Goal: Task Accomplishment & Management: Use online tool/utility

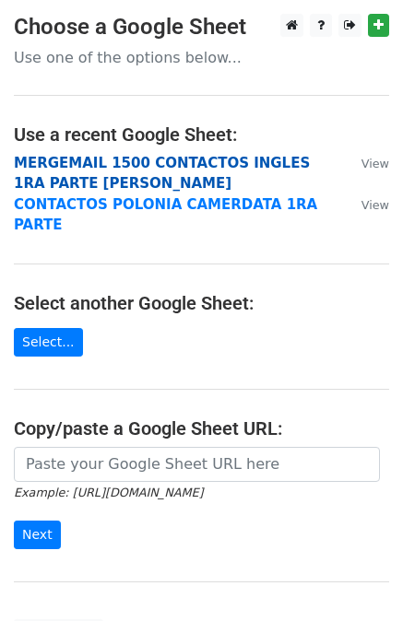
click at [190, 158] on strong "MERGEMAIL 1500 CONTACTOS INGLES 1RA PARTE JOAN" at bounding box center [162, 174] width 296 height 38
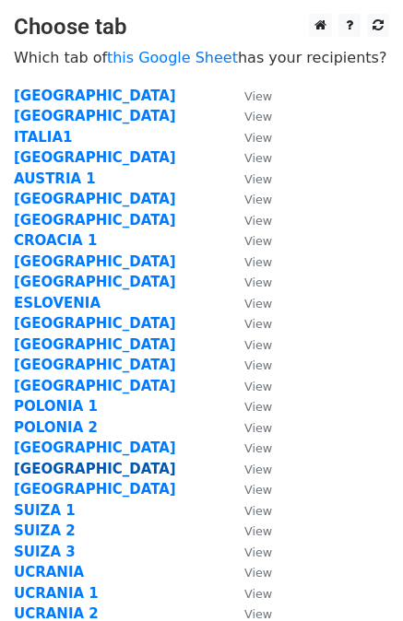
click at [66, 467] on strong "[GEOGRAPHIC_DATA]" at bounding box center [95, 469] width 162 height 17
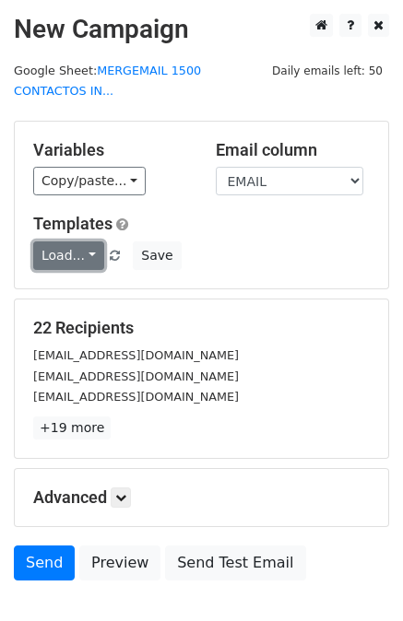
click at [87, 241] on link "Load..." at bounding box center [68, 255] width 71 height 29
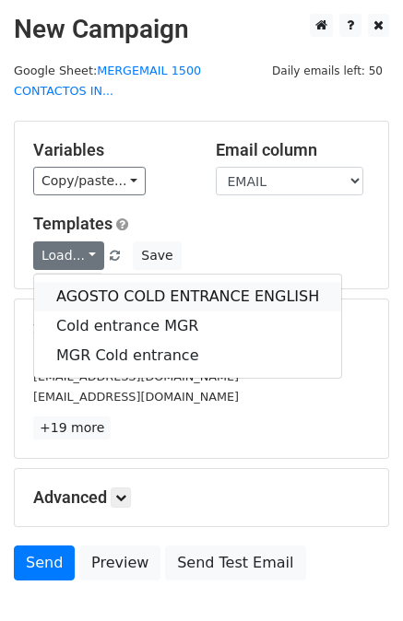
click at [88, 282] on link "AGOSTO COLD ENTRANCE ENGLISH" at bounding box center [187, 296] width 307 height 29
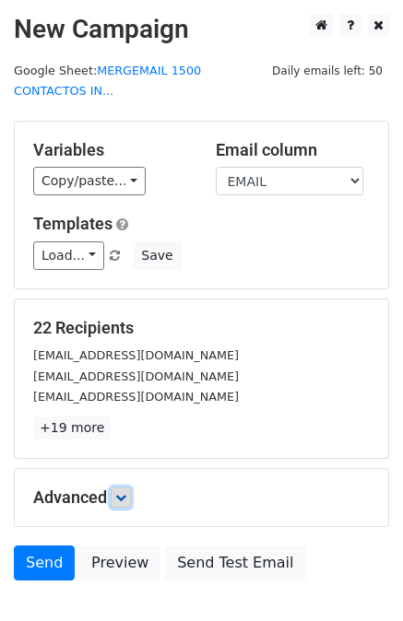
click at [126, 492] on icon at bounding box center [120, 497] width 11 height 11
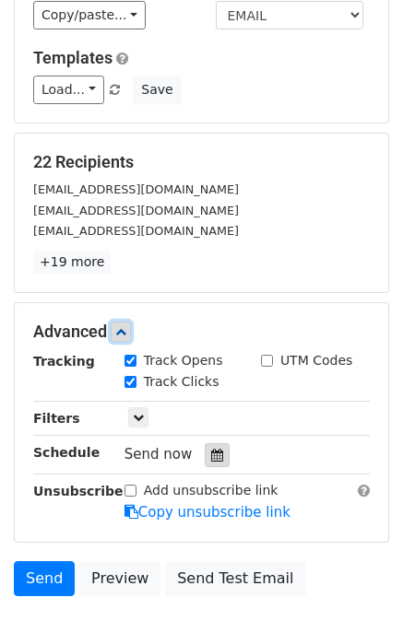
scroll to position [273, 0]
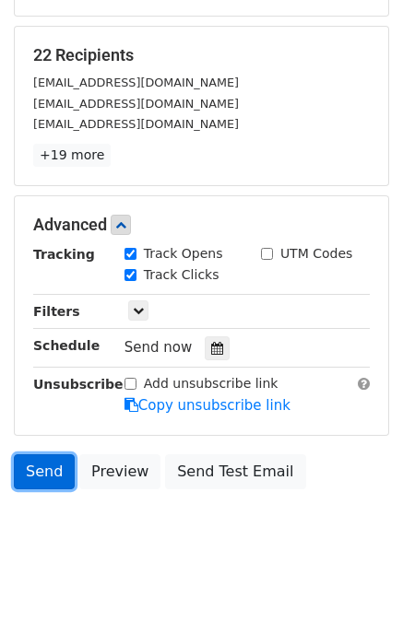
click at [56, 454] on link "Send" at bounding box center [44, 471] width 61 height 35
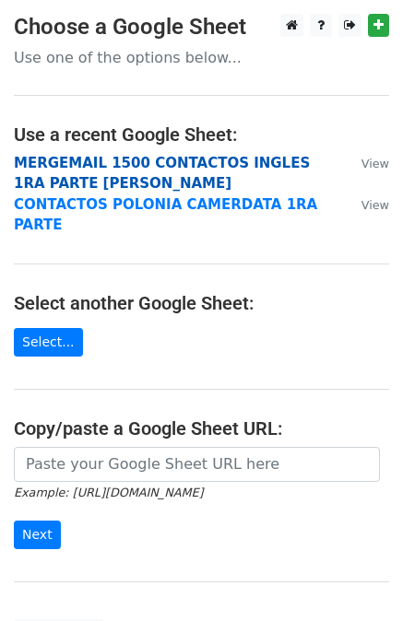
click at [122, 156] on strong "MERGEMAIL 1500 CONTACTOS INGLES 1RA PARTE JOAN" at bounding box center [162, 174] width 296 height 38
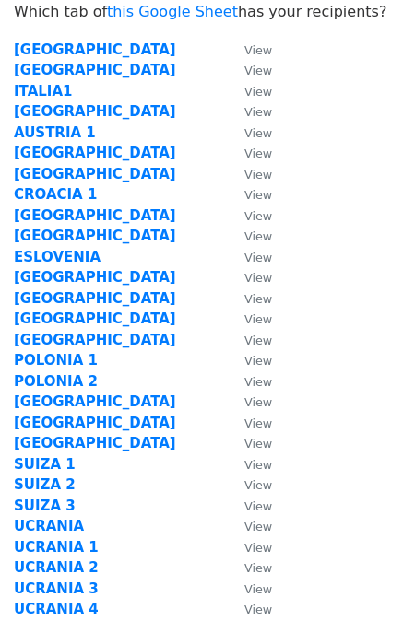
scroll to position [57, 0]
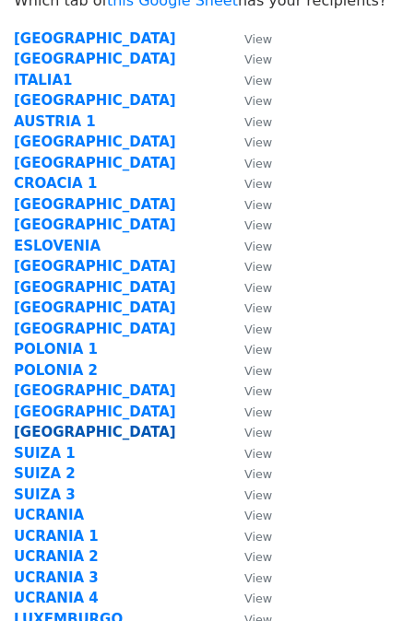
click at [41, 428] on strong "[GEOGRAPHIC_DATA]" at bounding box center [95, 432] width 162 height 17
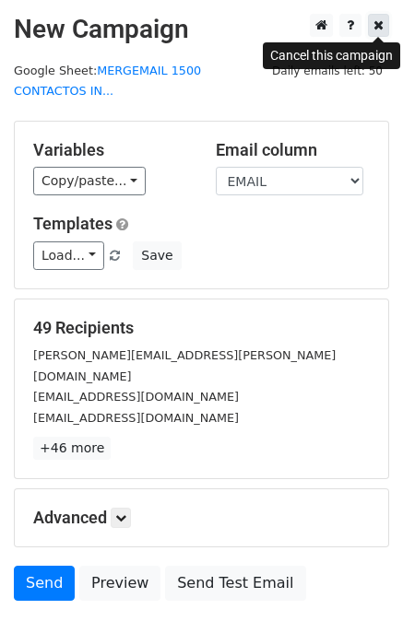
click at [379, 26] on icon at bounding box center [378, 24] width 10 height 13
